Goal: Task Accomplishment & Management: Manage account settings

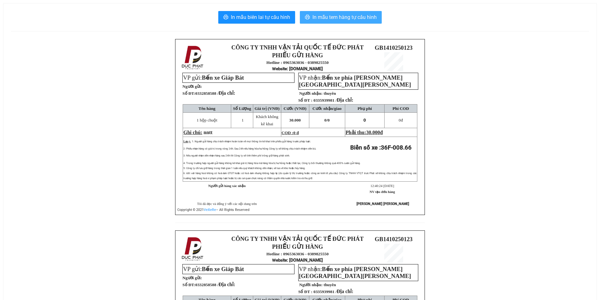
click at [316, 18] on span "In mẫu tem hàng tự cấu hình" at bounding box center [344, 17] width 64 height 8
click at [320, 14] on span "In mẫu tem hàng tự cấu hình" at bounding box center [344, 17] width 64 height 8
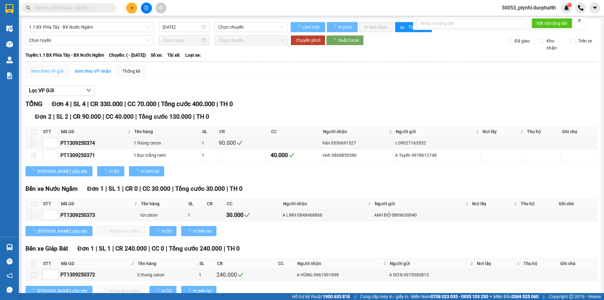
type input "13/09/2025"
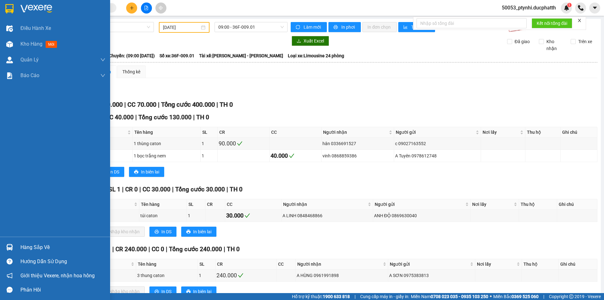
drag, startPoint x: 25, startPoint y: 44, endPoint x: 266, endPoint y: 8, distance: 243.5
click at [25, 44] on span "Kho hàng" at bounding box center [31, 44] width 22 height 6
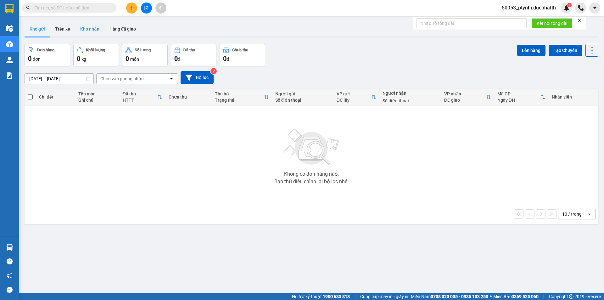
click at [91, 29] on button "Kho nhận" at bounding box center [89, 28] width 29 height 15
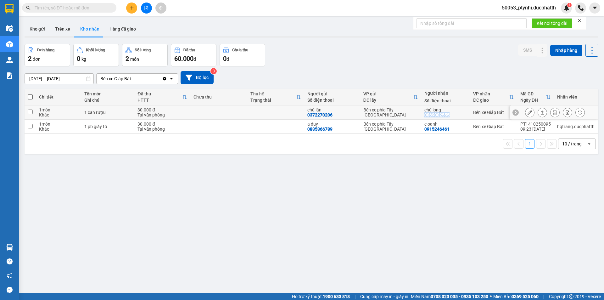
copy div "0869082555"
drag, startPoint x: 449, startPoint y: 115, endPoint x: 422, endPoint y: 113, distance: 26.8
click at [422, 113] on td "chú long 0869082555" at bounding box center [446, 112] width 49 height 14
checkbox input "true"
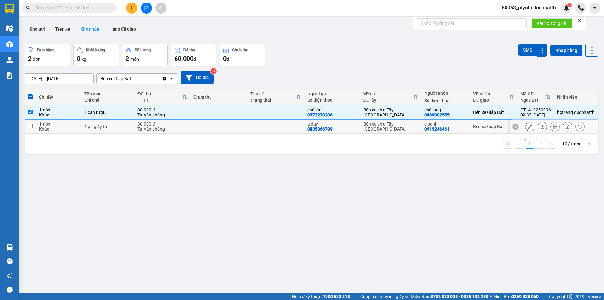
drag, startPoint x: 447, startPoint y: 129, endPoint x: 439, endPoint y: 132, distance: 8.0
click at [439, 133] on td "c oanh 0915246461" at bounding box center [446, 127] width 49 height 14
checkbox input "true"
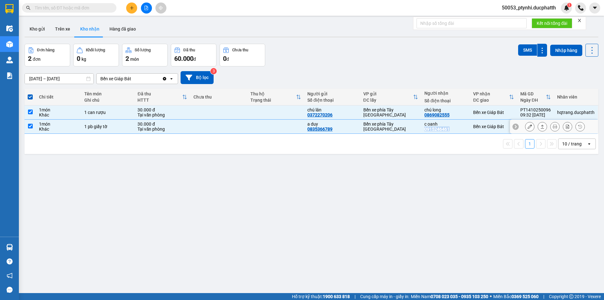
drag, startPoint x: 447, startPoint y: 129, endPoint x: 424, endPoint y: 130, distance: 23.0
click at [425, 130] on div "0915246461" at bounding box center [437, 129] width 25 height 5
copy div "0915246461"
click at [32, 27] on button "Kho gửi" at bounding box center [37, 28] width 25 height 15
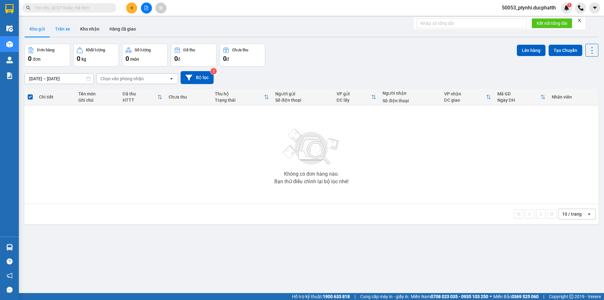
click at [62, 30] on button "Trên xe" at bounding box center [62, 28] width 25 height 15
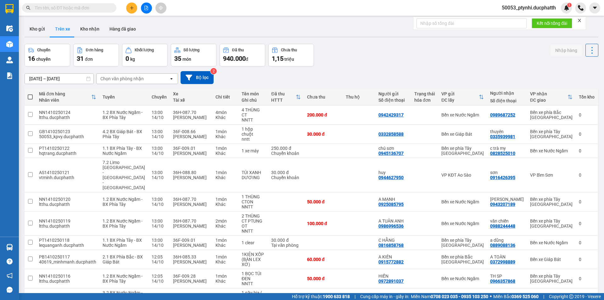
click at [77, 6] on input "text" at bounding box center [72, 7] width 74 height 7
click at [94, 35] on button "Kho nhận" at bounding box center [89, 28] width 29 height 15
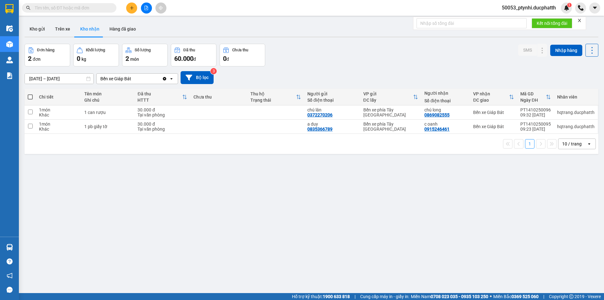
click at [533, 10] on span "50053_ptynhi.ducphatth" at bounding box center [529, 8] width 64 height 8
click at [528, 20] on span "Đăng xuất" at bounding box center [532, 19] width 52 height 7
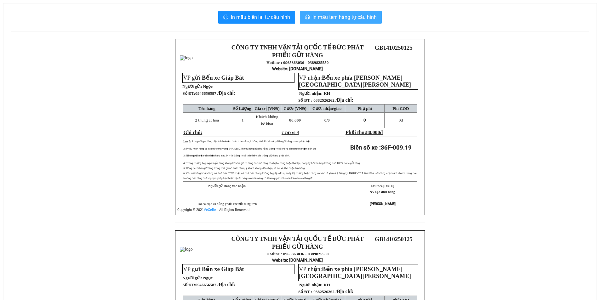
click at [327, 21] on span "In mẫu tem hàng tự cấu hình" at bounding box center [344, 17] width 64 height 8
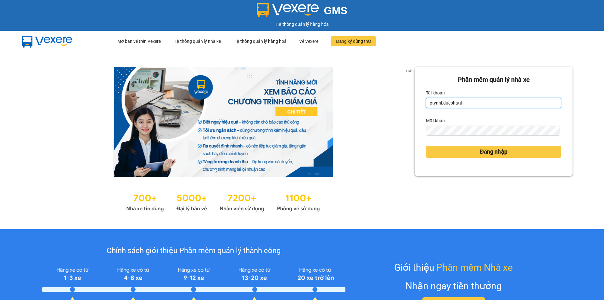
click at [471, 104] on input "ptynhi.ducphatth" at bounding box center [493, 103] width 135 height 10
type input "kpvy.ducphatth"
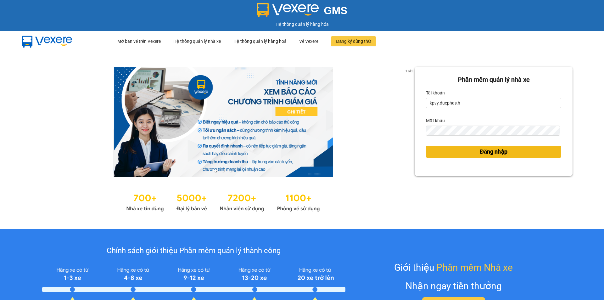
click at [469, 152] on button "Đăng nhập" at bounding box center [493, 152] width 135 height 12
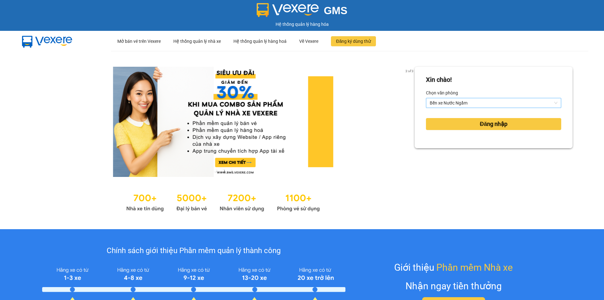
click at [482, 104] on span "Bến xe Nước Ngầm" at bounding box center [494, 102] width 128 height 9
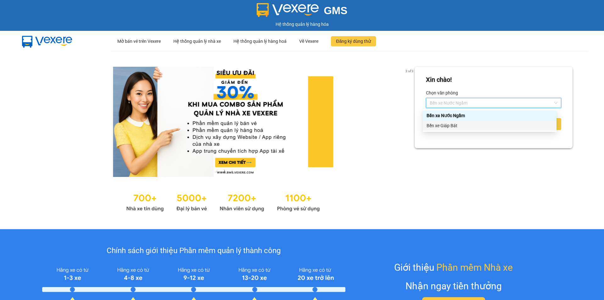
click at [474, 128] on div "Bến xe Giáp Bát" at bounding box center [490, 125] width 126 height 7
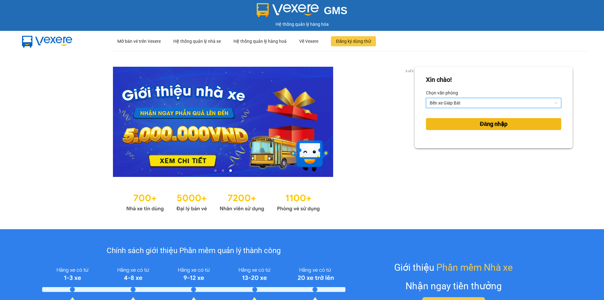
click at [480, 127] on span "Đăng nhập" at bounding box center [494, 124] width 28 height 9
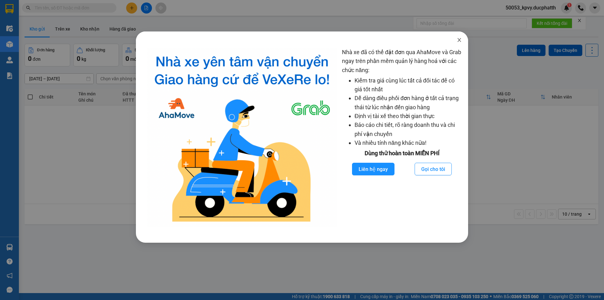
click at [460, 42] on icon "close" at bounding box center [459, 39] width 5 height 5
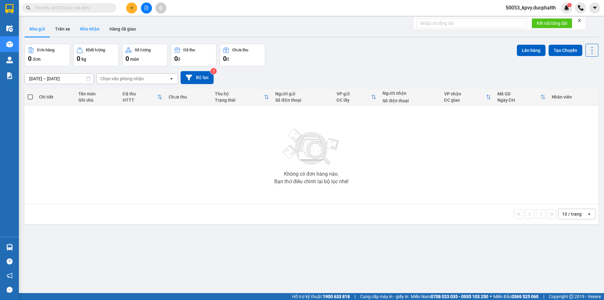
click at [90, 29] on button "Kho nhận" at bounding box center [89, 28] width 29 height 15
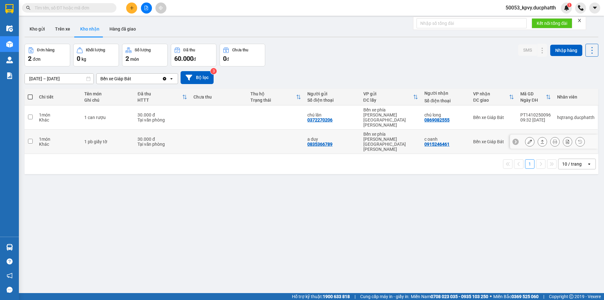
click at [135, 130] on td "30.000 đ Tại văn phòng" at bounding box center [162, 142] width 56 height 24
checkbox input "true"
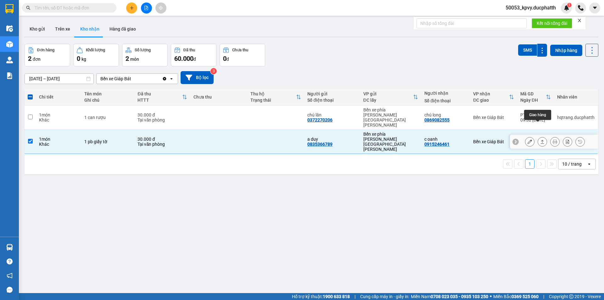
click at [541, 139] on icon at bounding box center [543, 141] width 4 height 4
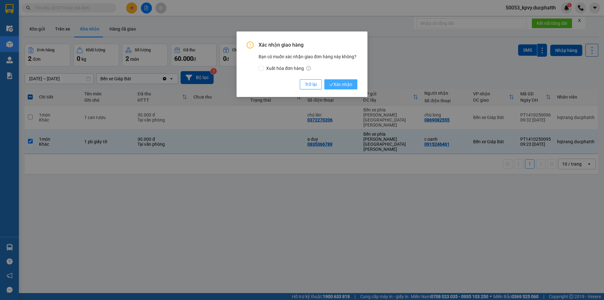
click at [341, 83] on span "Xác nhận" at bounding box center [341, 84] width 23 height 7
